Goal: Task Accomplishment & Management: Manage account settings

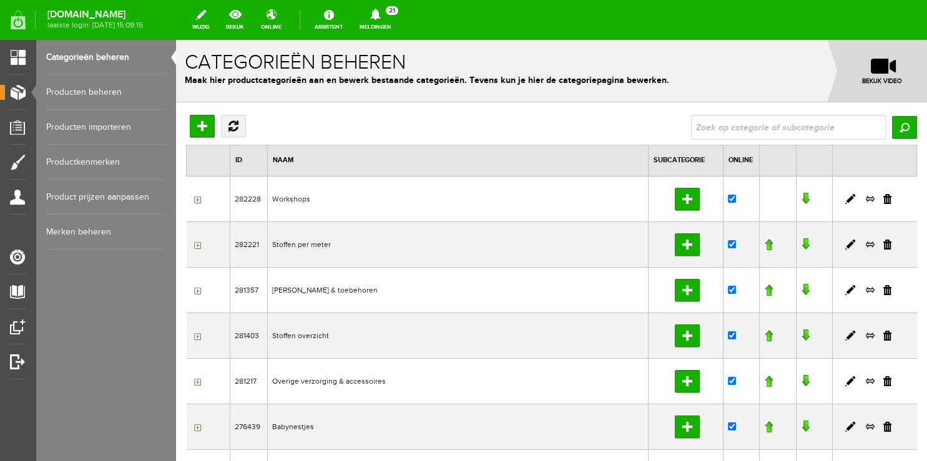
click at [68, 84] on link "Producten beheren" at bounding box center [106, 92] width 120 height 35
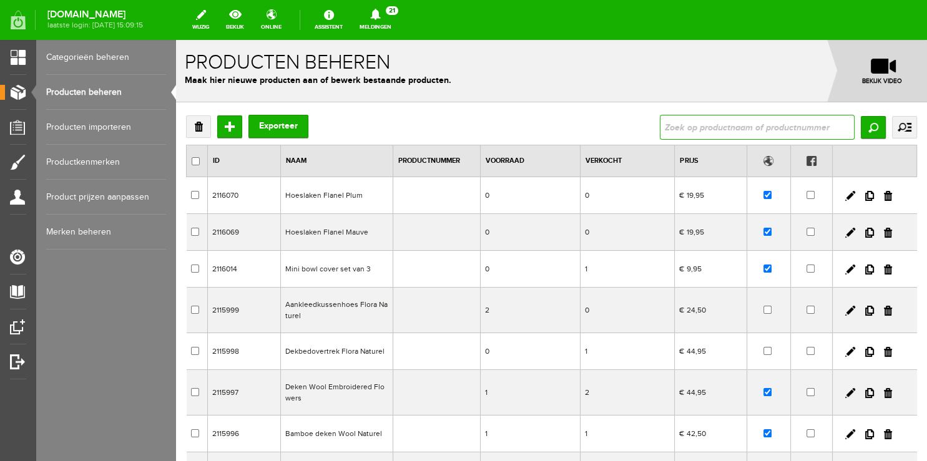
click at [793, 132] on input "text" at bounding box center [757, 127] width 195 height 25
type input "deken"
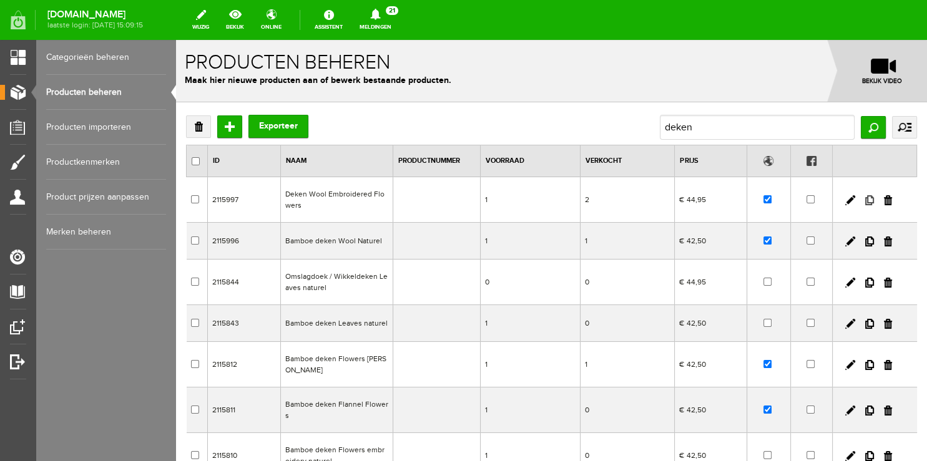
click at [865, 200] on link at bounding box center [869, 200] width 9 height 10
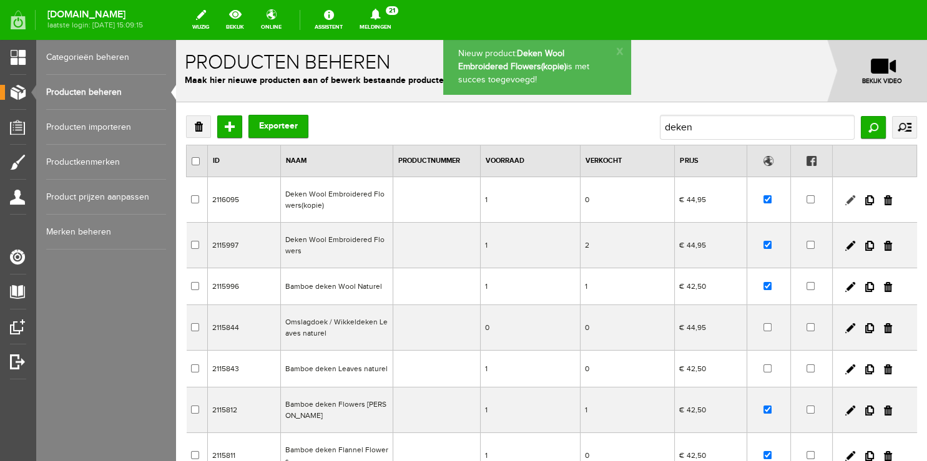
click at [845, 205] on link at bounding box center [850, 200] width 10 height 10
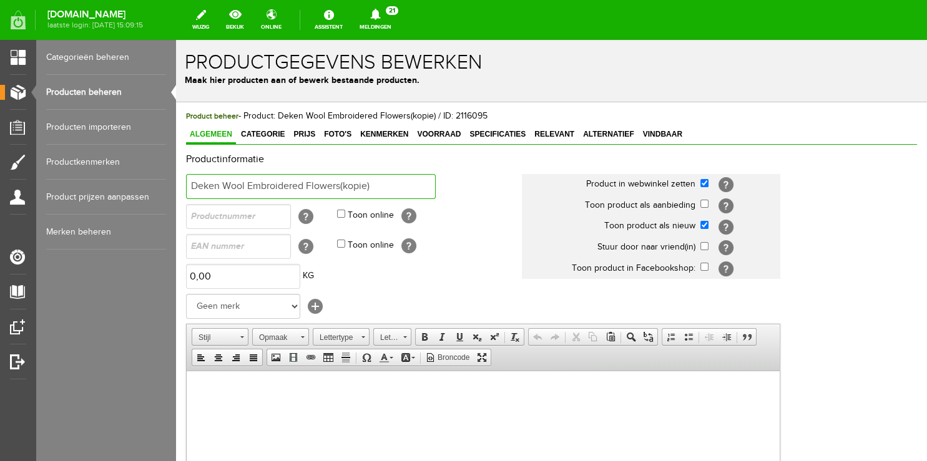
drag, startPoint x: 308, startPoint y: 185, endPoint x: 399, endPoint y: 180, distance: 90.6
click at [399, 182] on input "Deken Wool Embroidered Flowers(kopie)" at bounding box center [311, 186] width 250 height 25
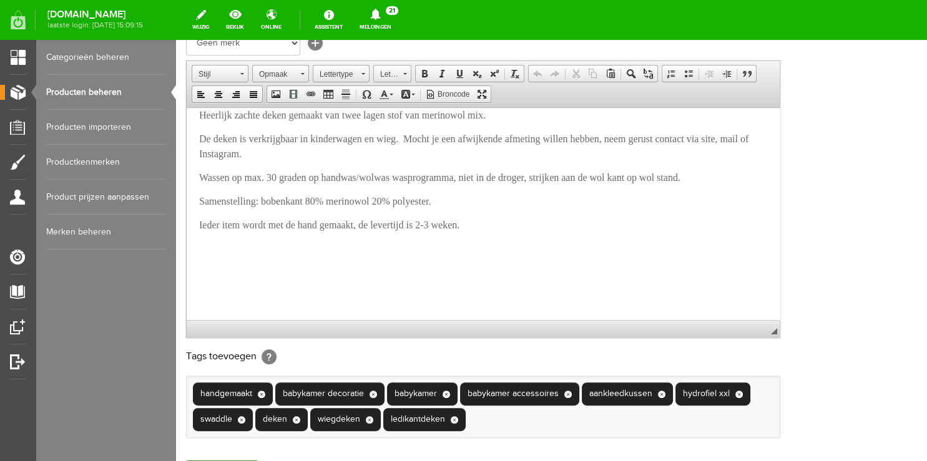
scroll to position [409, 0]
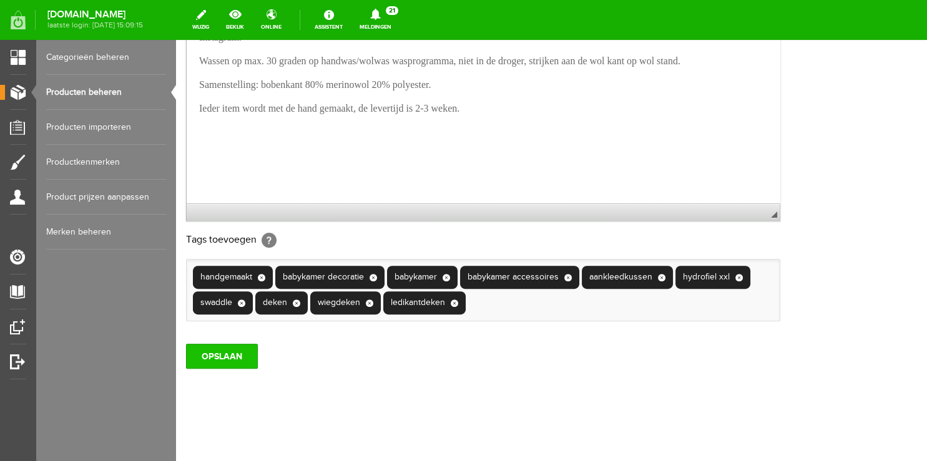
type input "Deken Wool Embroidered Moon&Stars"
click at [222, 359] on input "OPSLAAN" at bounding box center [222, 356] width 72 height 25
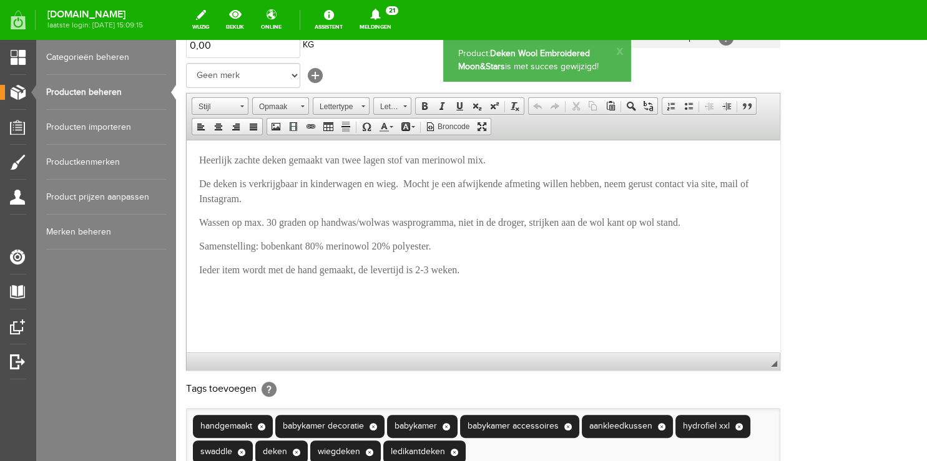
scroll to position [0, 0]
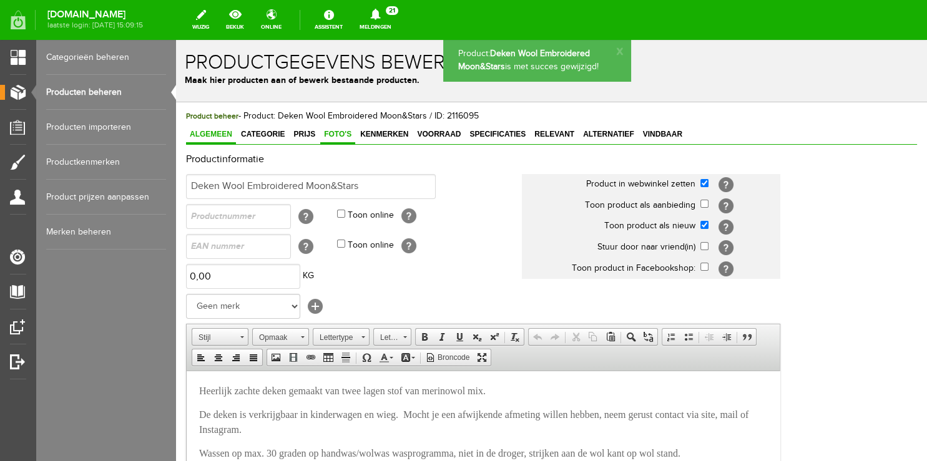
click at [343, 134] on span "Foto's" at bounding box center [337, 134] width 35 height 9
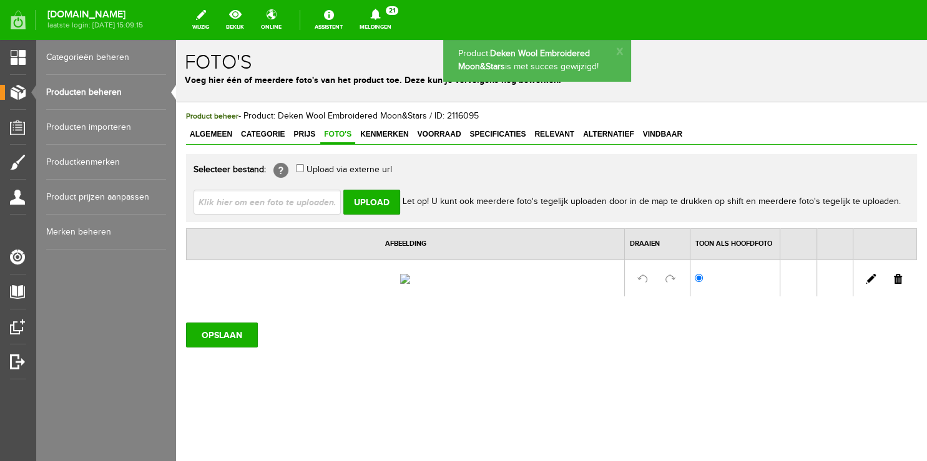
scroll to position [48, 0]
click at [894, 274] on link at bounding box center [898, 279] width 8 height 10
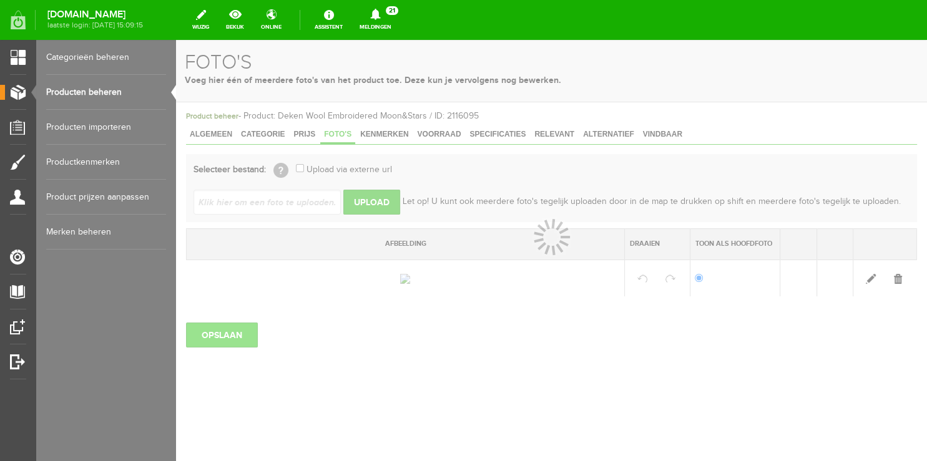
scroll to position [0, 0]
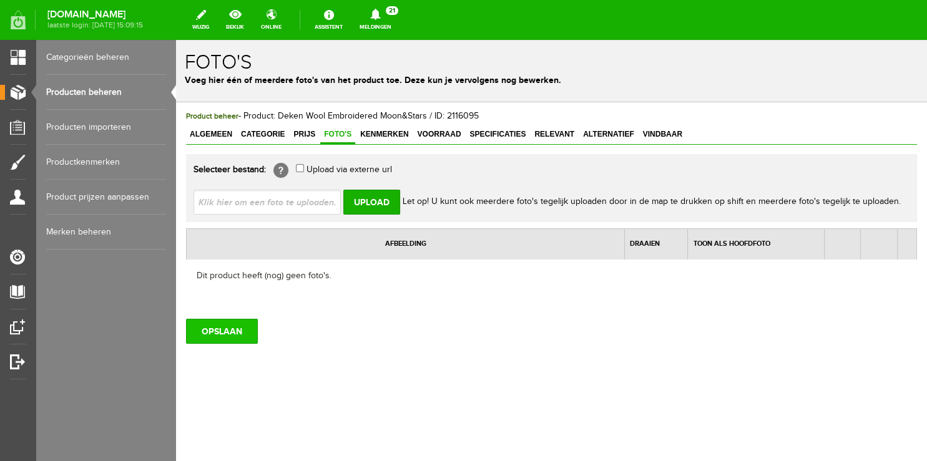
click at [238, 326] on input "OPSLAAN" at bounding box center [222, 331] width 72 height 25
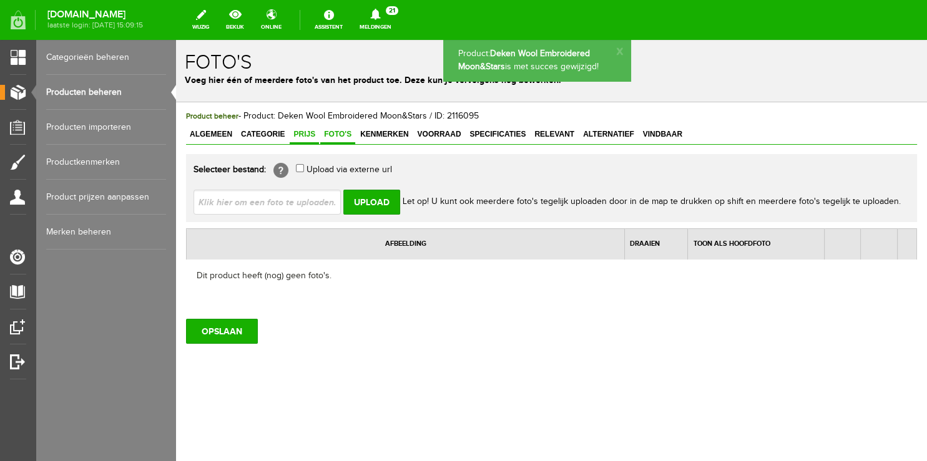
click at [301, 135] on span "Prijs" at bounding box center [304, 134] width 29 height 9
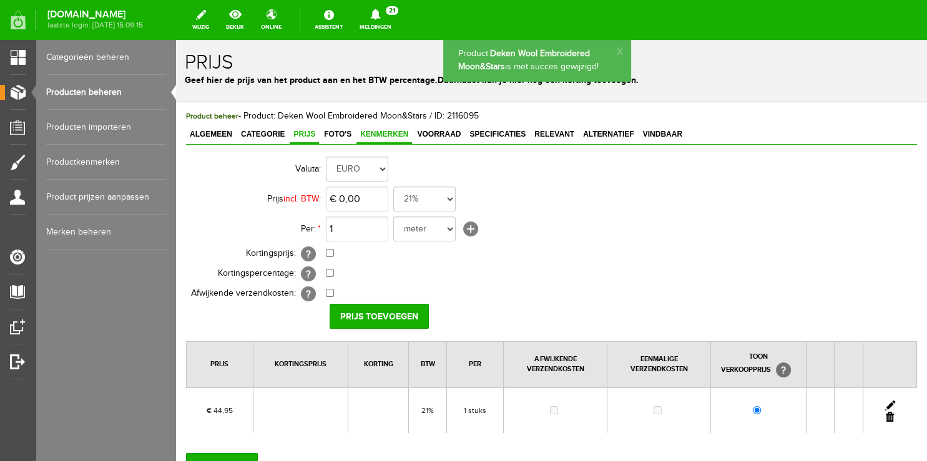
click at [366, 132] on span "Kenmerken" at bounding box center [384, 134] width 56 height 9
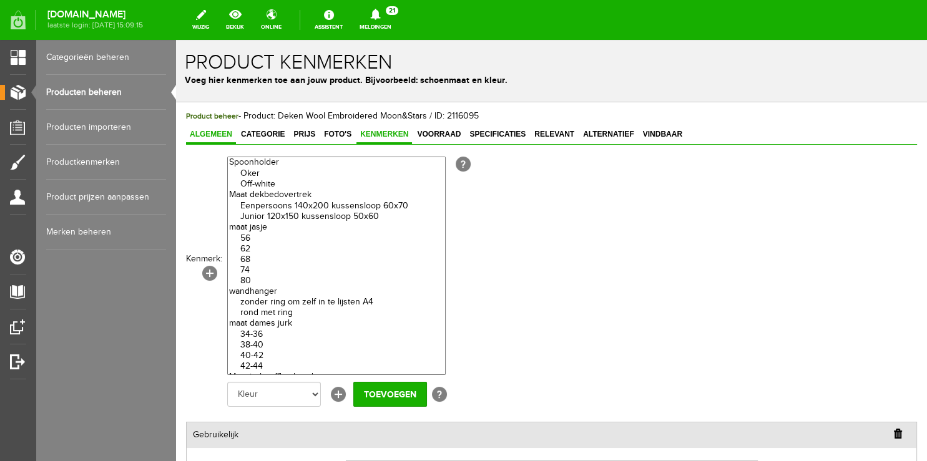
click at [201, 132] on span "Algemeen" at bounding box center [211, 134] width 50 height 9
